Goal: Information Seeking & Learning: Learn about a topic

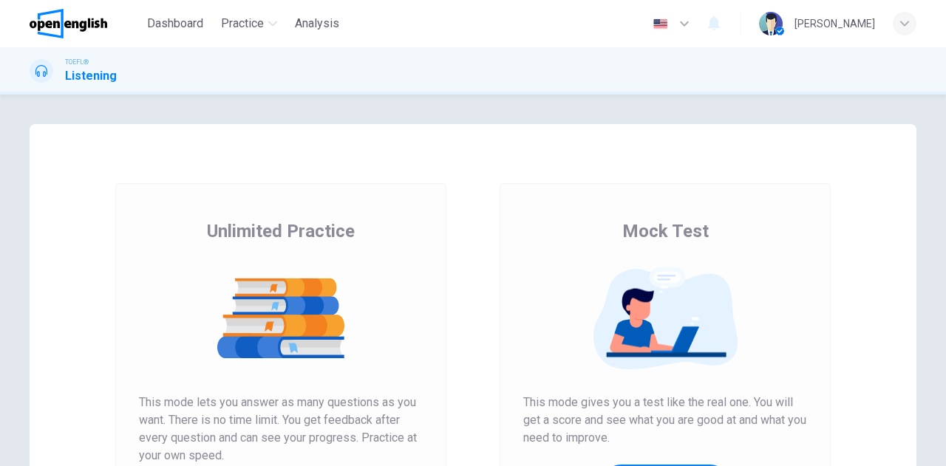
scroll to position [148, 0]
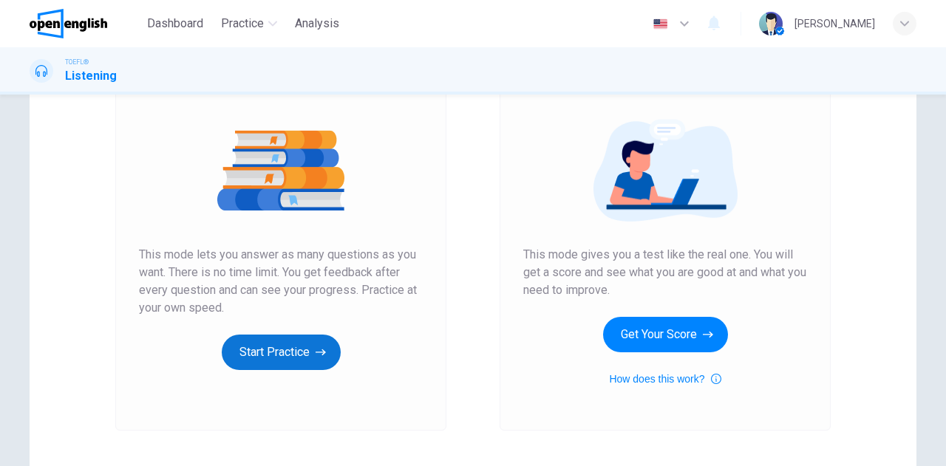
click at [263, 363] on button "Start Practice" at bounding box center [281, 352] width 119 height 35
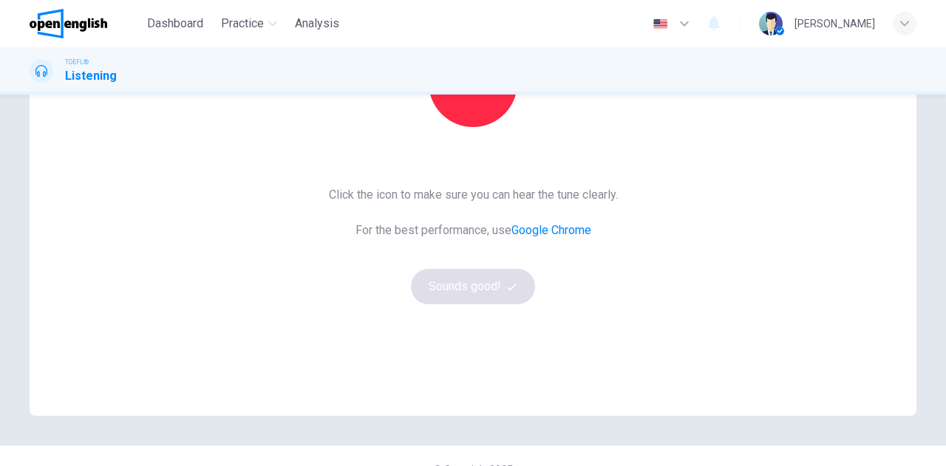
scroll to position [0, 0]
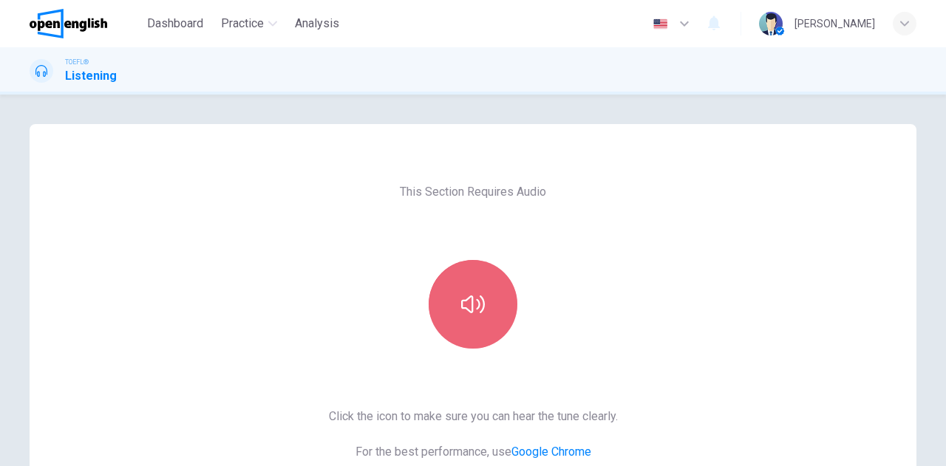
click at [468, 302] on icon "button" at bounding box center [473, 305] width 24 height 18
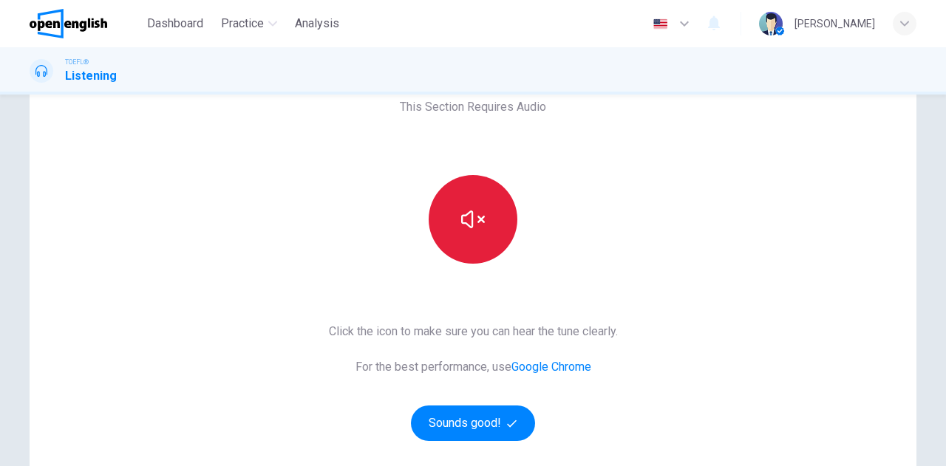
scroll to position [148, 0]
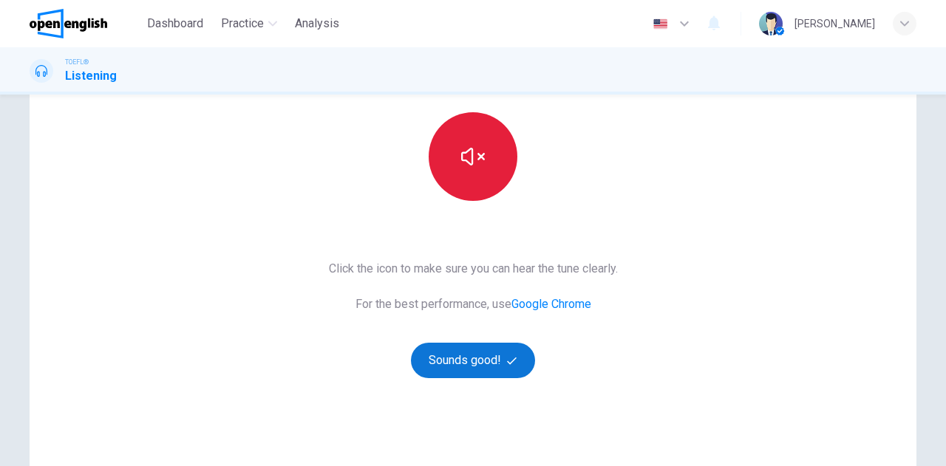
click at [427, 362] on button "Sounds good!" at bounding box center [473, 360] width 124 height 35
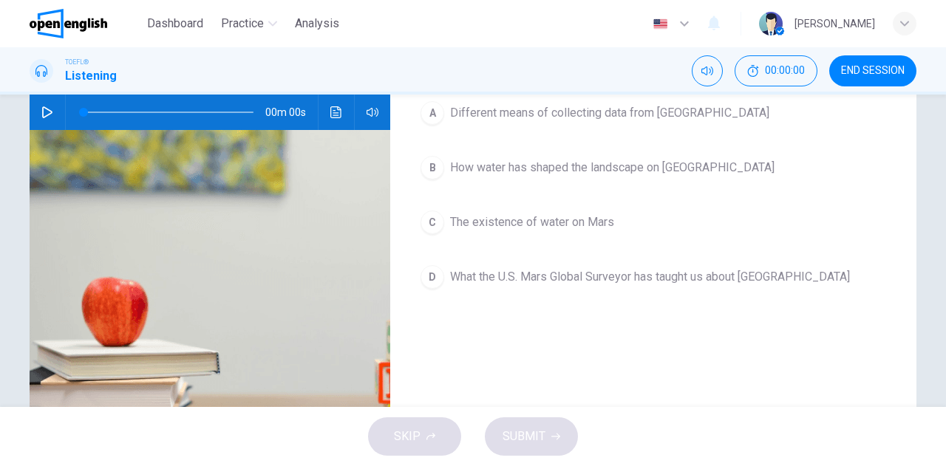
click at [41, 118] on icon "button" at bounding box center [47, 112] width 12 height 12
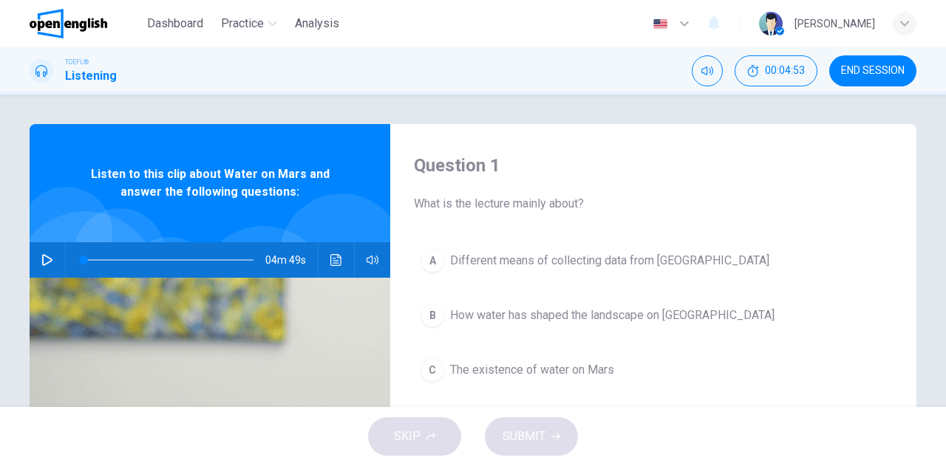
click at [35, 261] on button "button" at bounding box center [47, 259] width 24 height 35
click at [41, 259] on icon "button" at bounding box center [47, 260] width 12 height 12
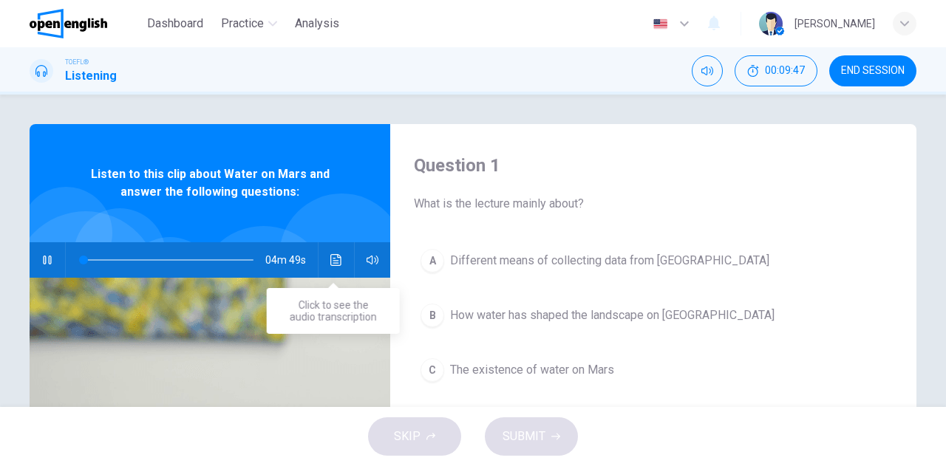
click at [335, 259] on icon "Click to see the audio transcription" at bounding box center [336, 260] width 12 height 12
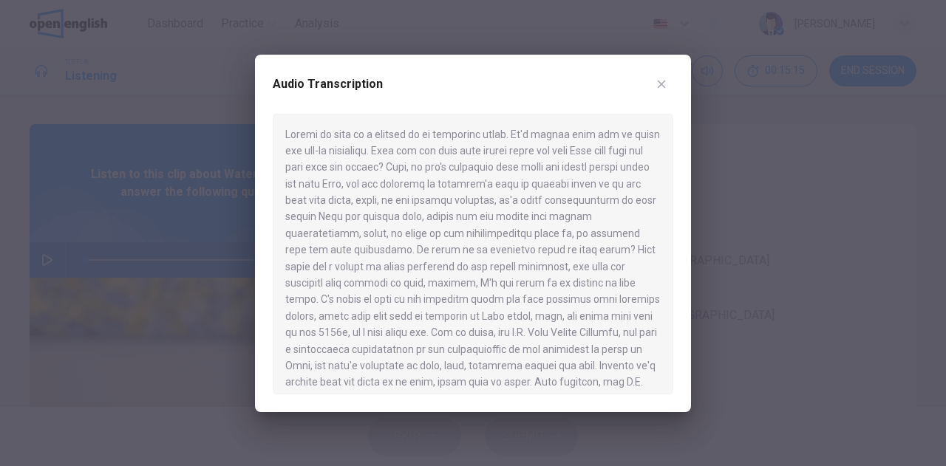
click at [132, 48] on div at bounding box center [473, 233] width 946 height 466
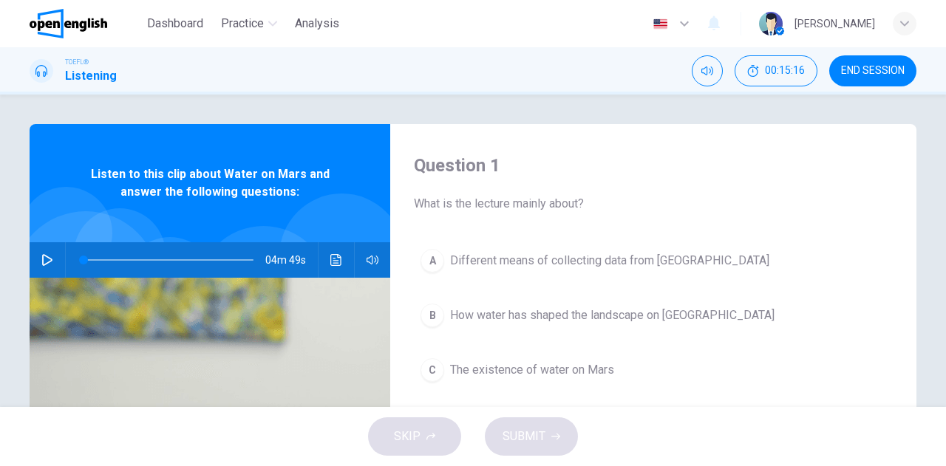
click at [35, 261] on button "button" at bounding box center [47, 259] width 24 height 35
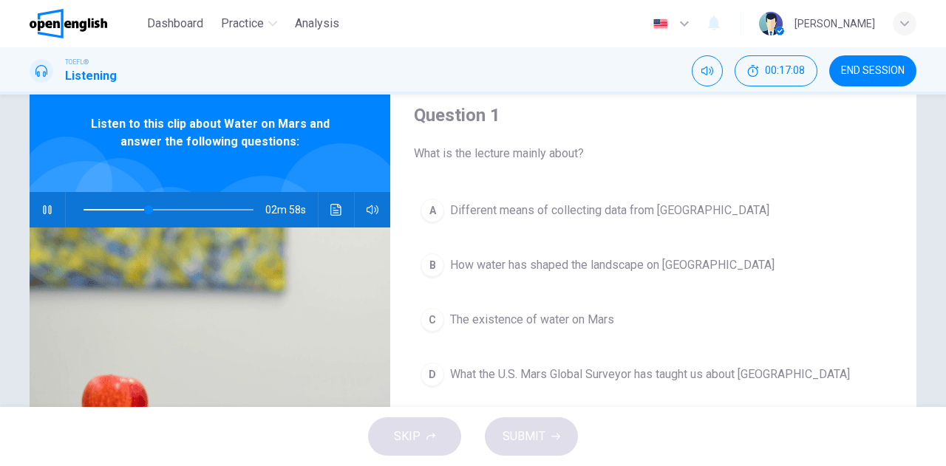
scroll to position [74, 0]
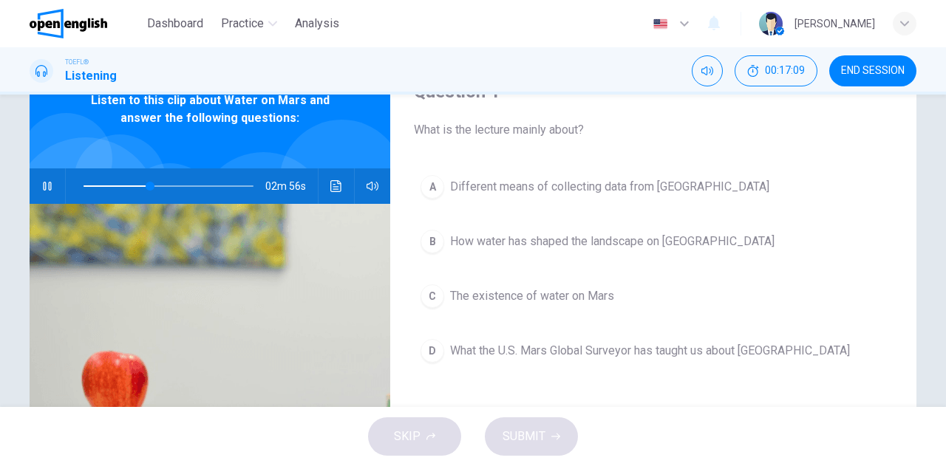
click at [450, 298] on span "The existence of water on Mars" at bounding box center [532, 296] width 164 height 18
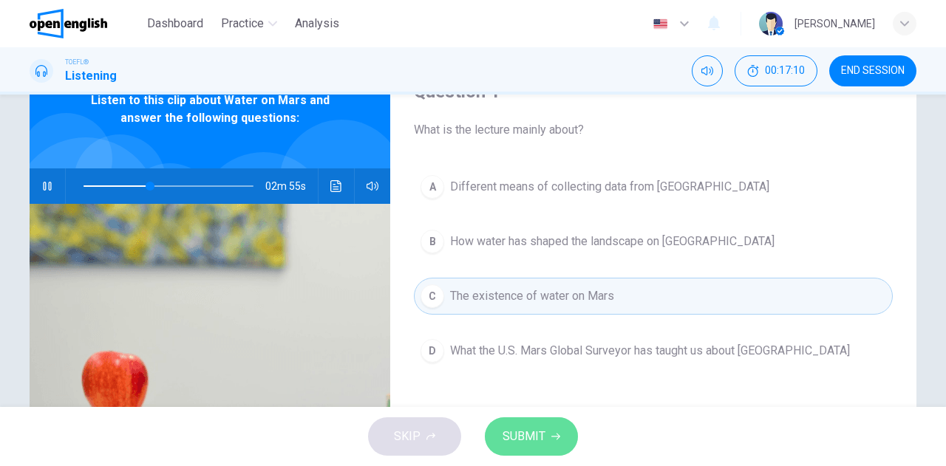
click at [532, 437] on span "SUBMIT" at bounding box center [523, 436] width 43 height 21
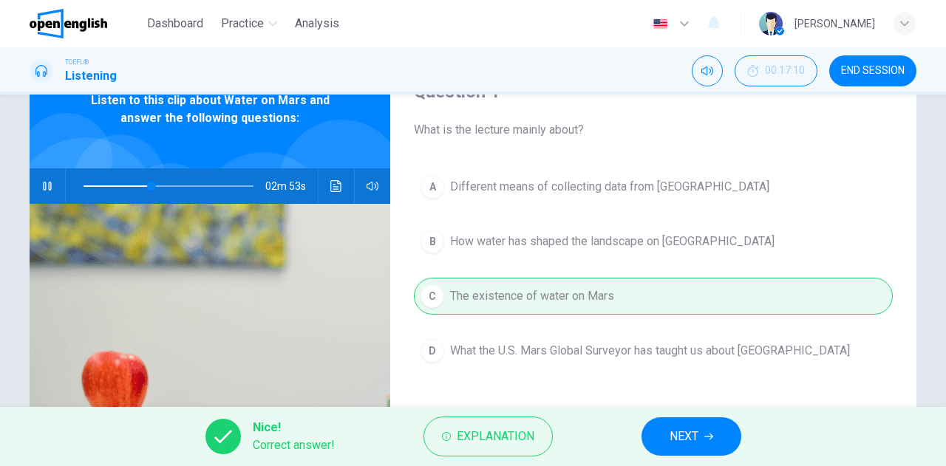
click at [691, 432] on span "NEXT" at bounding box center [683, 436] width 29 height 21
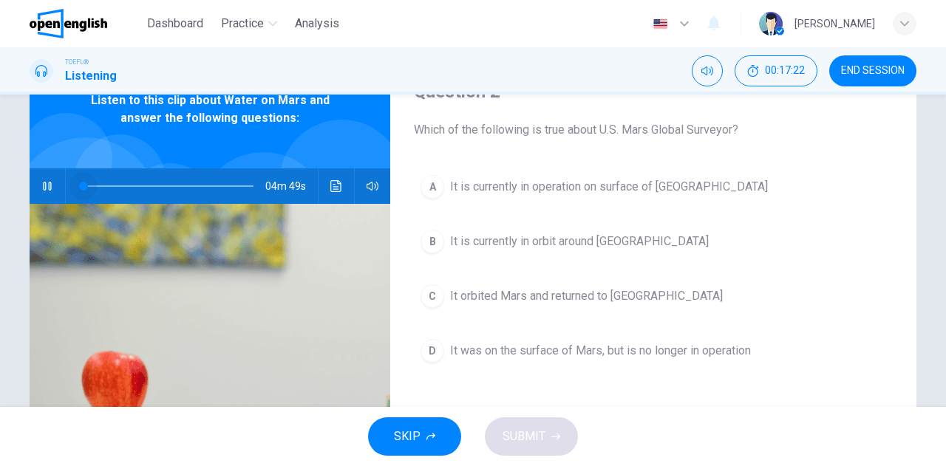
drag, startPoint x: 152, startPoint y: 184, endPoint x: 72, endPoint y: 181, distance: 79.9
click at [79, 182] on span at bounding box center [83, 186] width 9 height 9
click at [94, 187] on span at bounding box center [168, 186] width 170 height 21
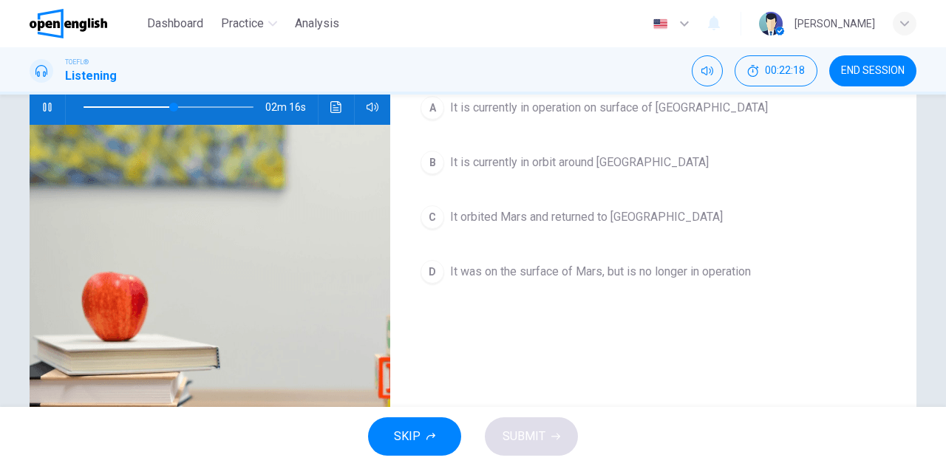
scroll to position [38, 0]
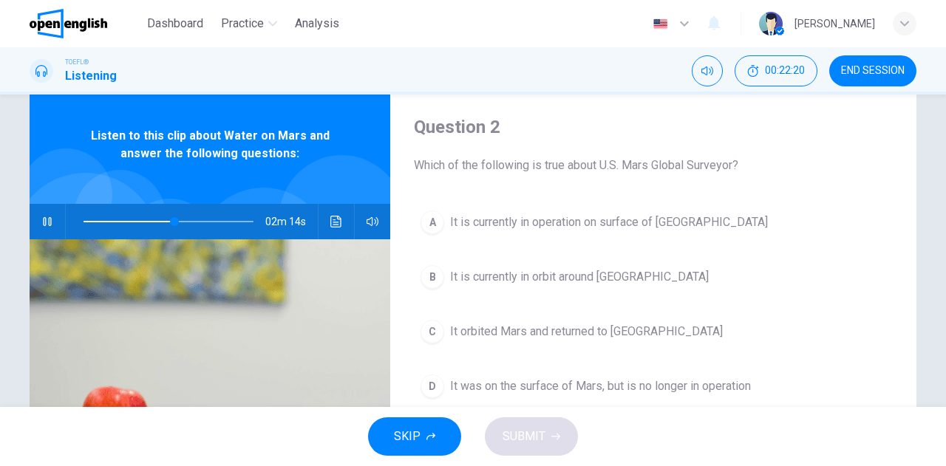
click at [83, 219] on span at bounding box center [168, 221] width 170 height 21
click at [47, 219] on icon "button" at bounding box center [47, 222] width 12 height 12
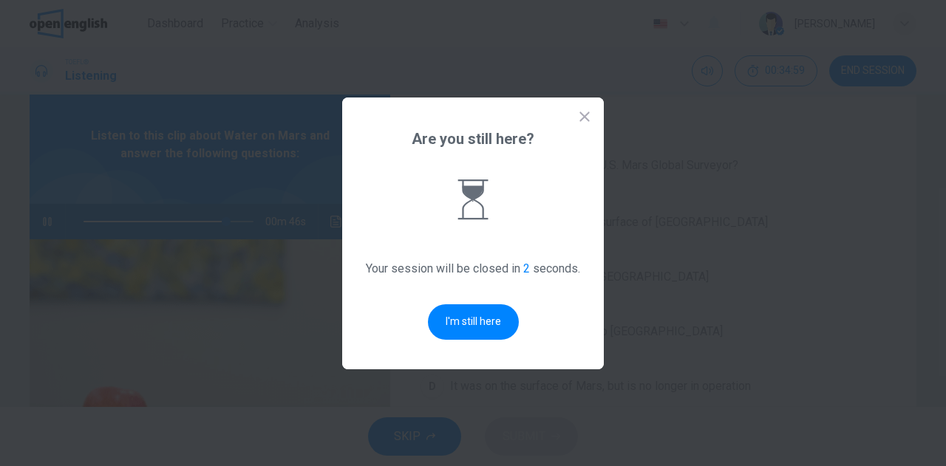
type input "**"
